Goal: Transaction & Acquisition: Purchase product/service

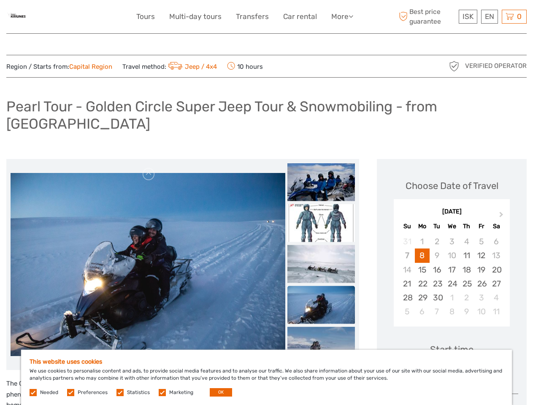
click at [342, 16] on link "More" at bounding box center [343, 17] width 22 height 12
click at [352, 16] on icon at bounding box center [351, 16] width 5 height 7
click at [468, 16] on span "ISK" at bounding box center [468, 16] width 11 height 8
click at [489, 16] on div "EN English Español Deutsch" at bounding box center [489, 17] width 17 height 14
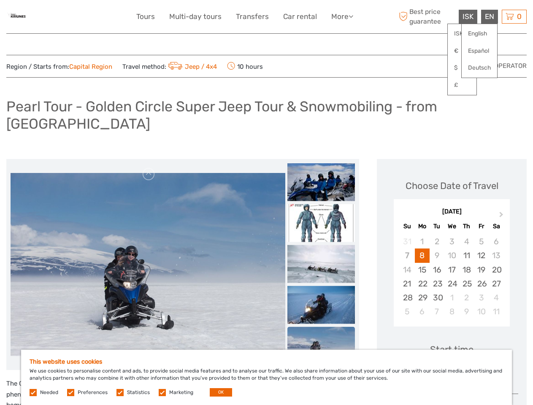
click at [514, 16] on div "0 Items Total 0 ISK Checkout The shopping cart is empty." at bounding box center [514, 17] width 25 height 14
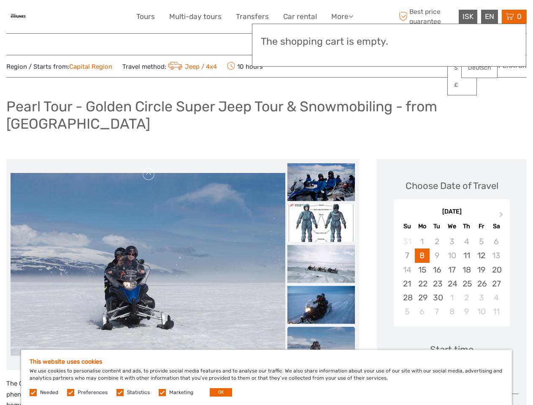
click at [148, 248] on img at bounding box center [148, 264] width 275 height 183
click at [149, 168] on link at bounding box center [149, 175] width 14 height 14
click at [149, 348] on link at bounding box center [149, 355] width 14 height 14
click at [321, 43] on h3 "The shopping cart is empty." at bounding box center [389, 42] width 257 height 12
click at [321, 42] on h3 "The shopping cart is empty." at bounding box center [389, 42] width 257 height 12
